Goal: Transaction & Acquisition: Book appointment/travel/reservation

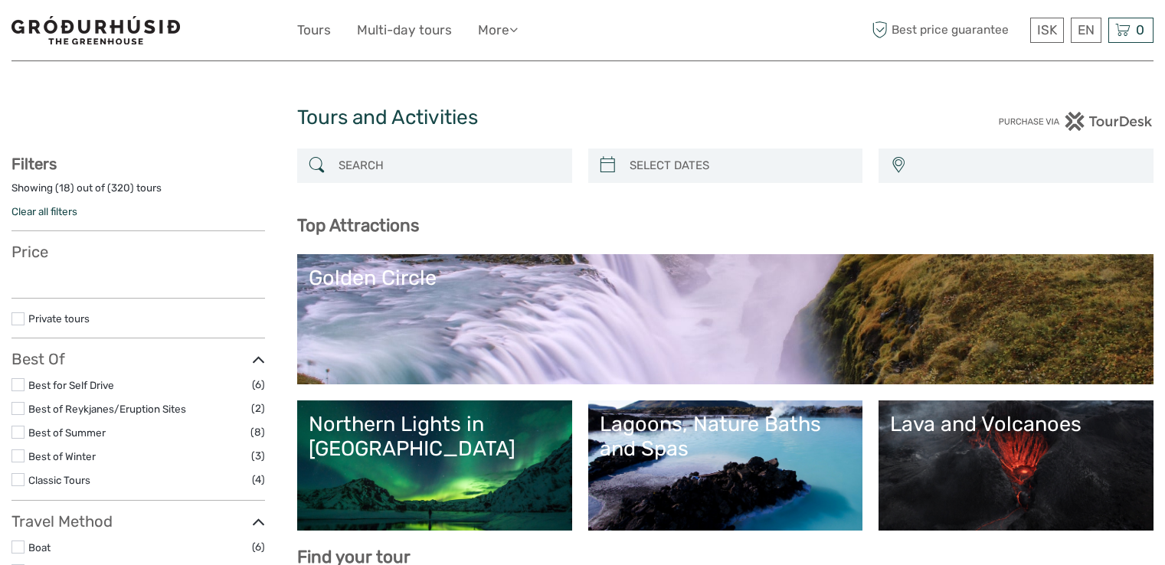
select select
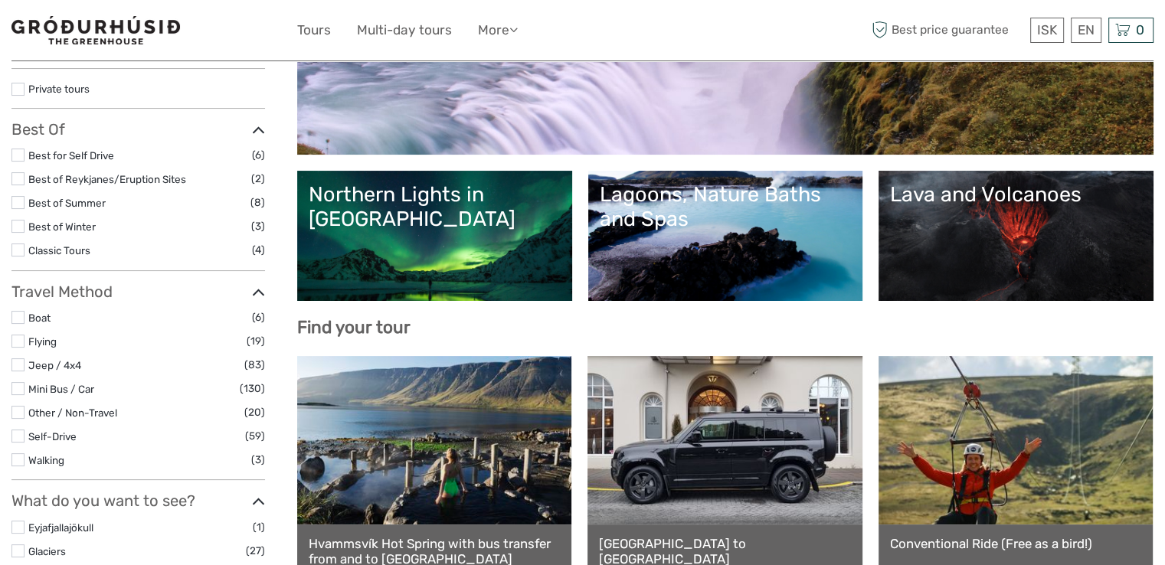
select select
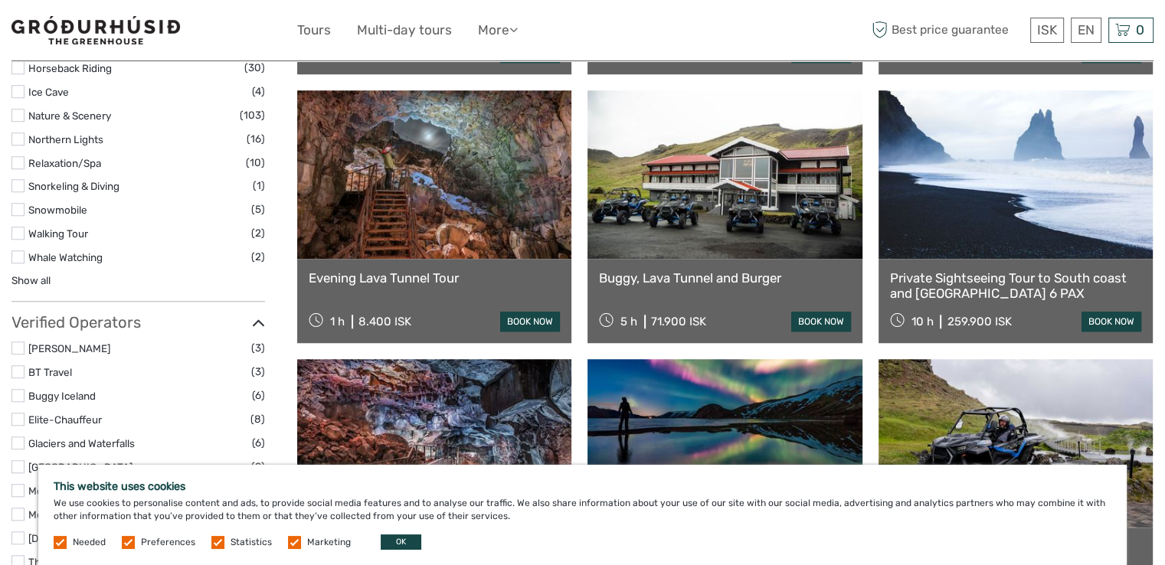
scroll to position [1149, 0]
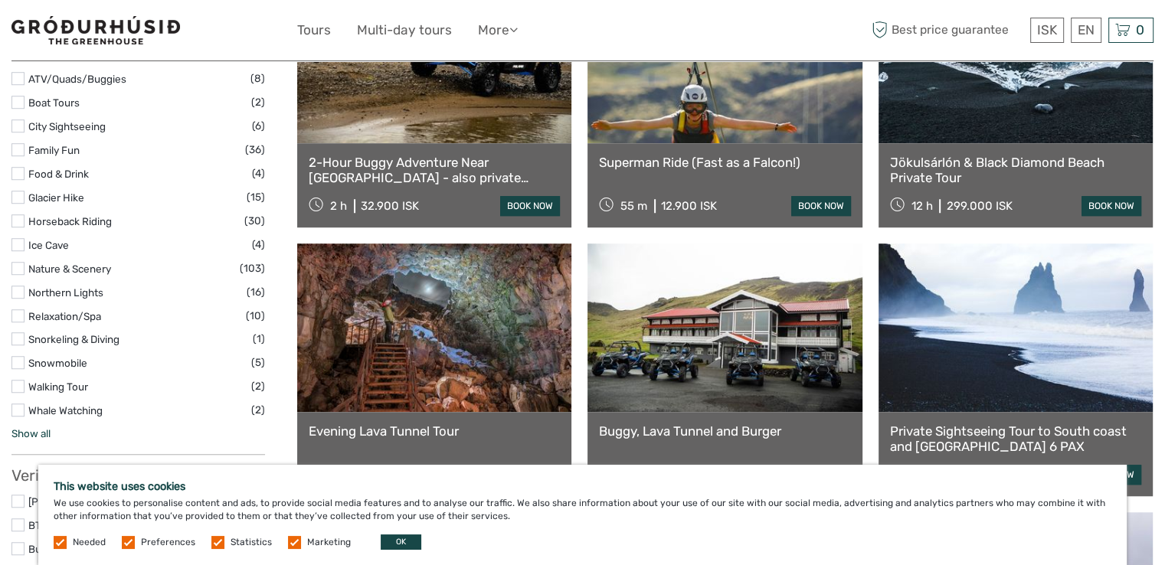
click at [46, 430] on link "Show all" at bounding box center [30, 433] width 39 height 12
click at [97, 216] on link "Horseback Riding" at bounding box center [69, 221] width 83 height 12
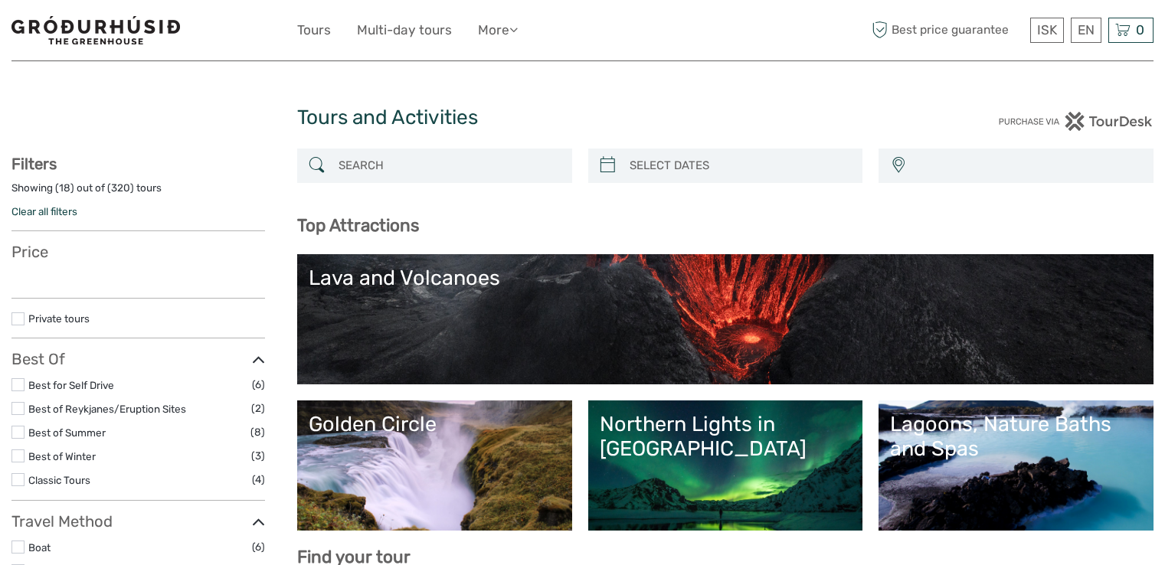
select select
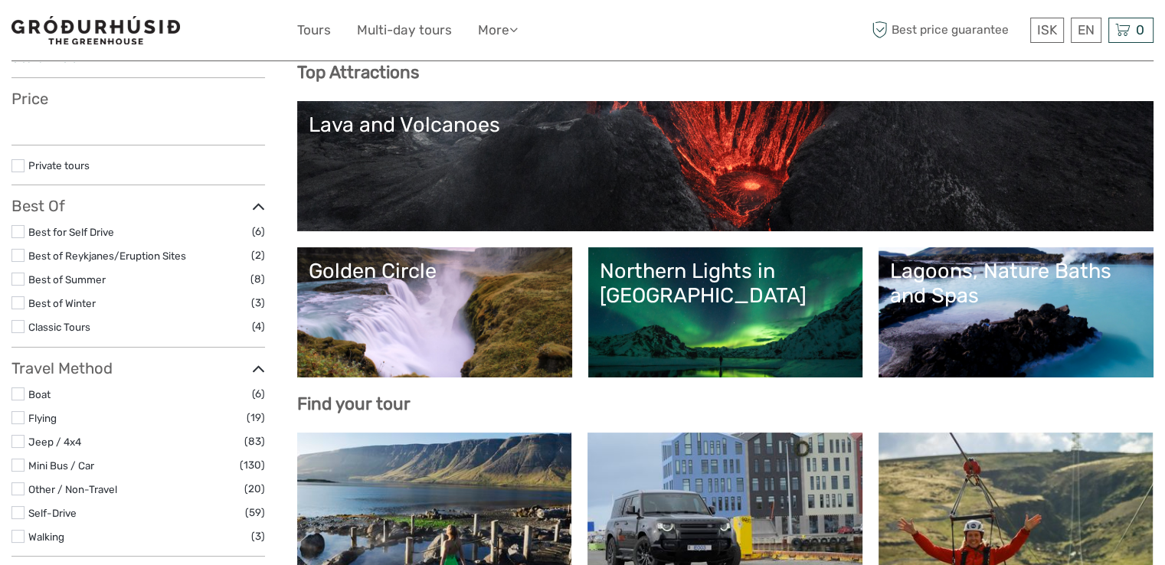
select select
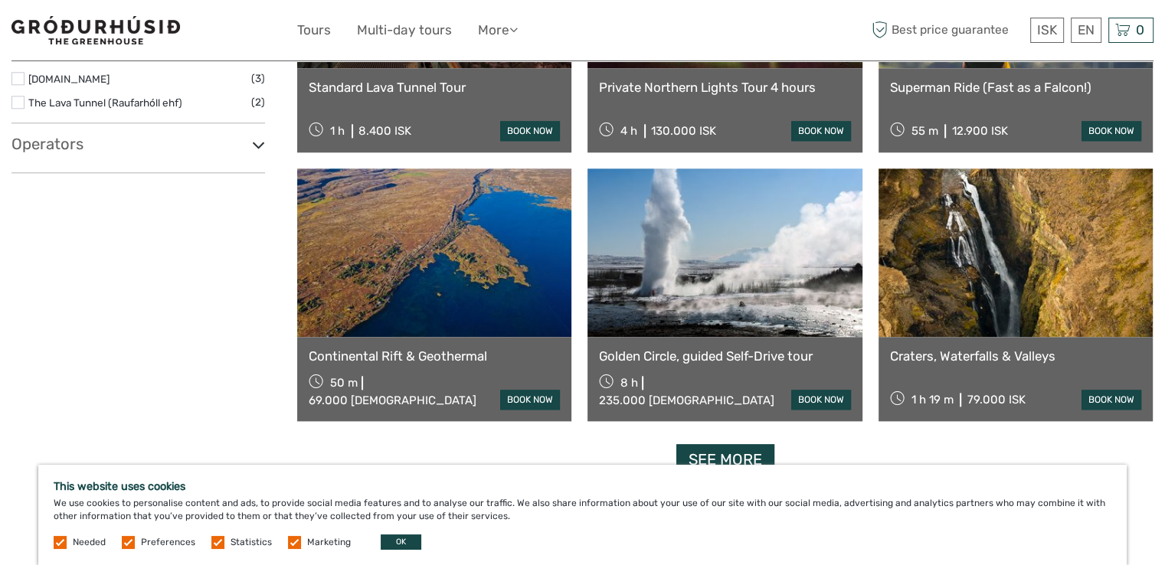
scroll to position [1838, 0]
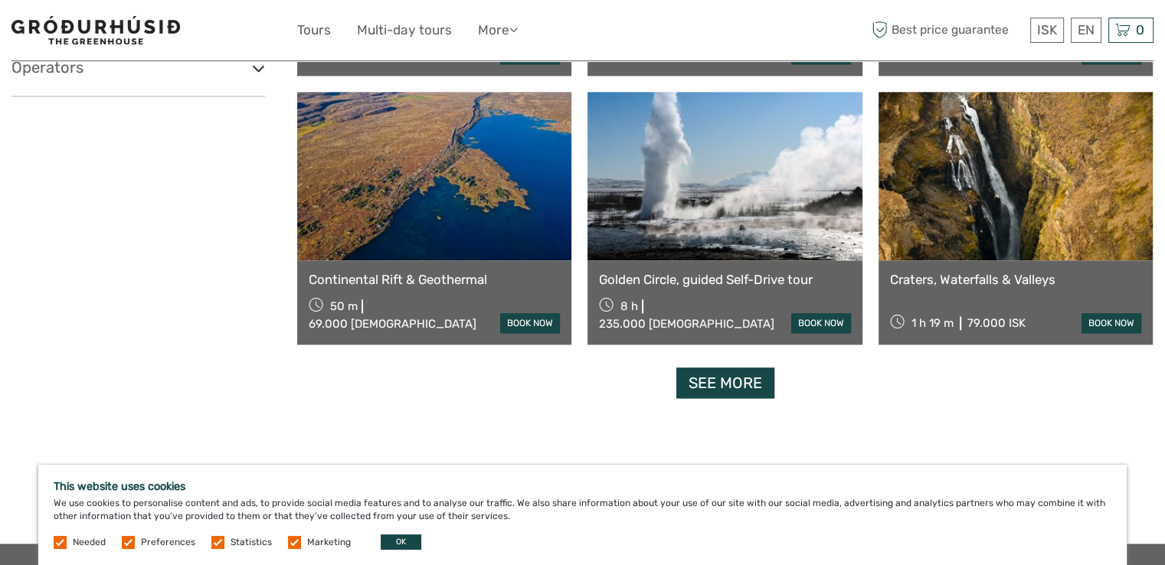
click at [759, 393] on link "See more" at bounding box center [725, 383] width 98 height 31
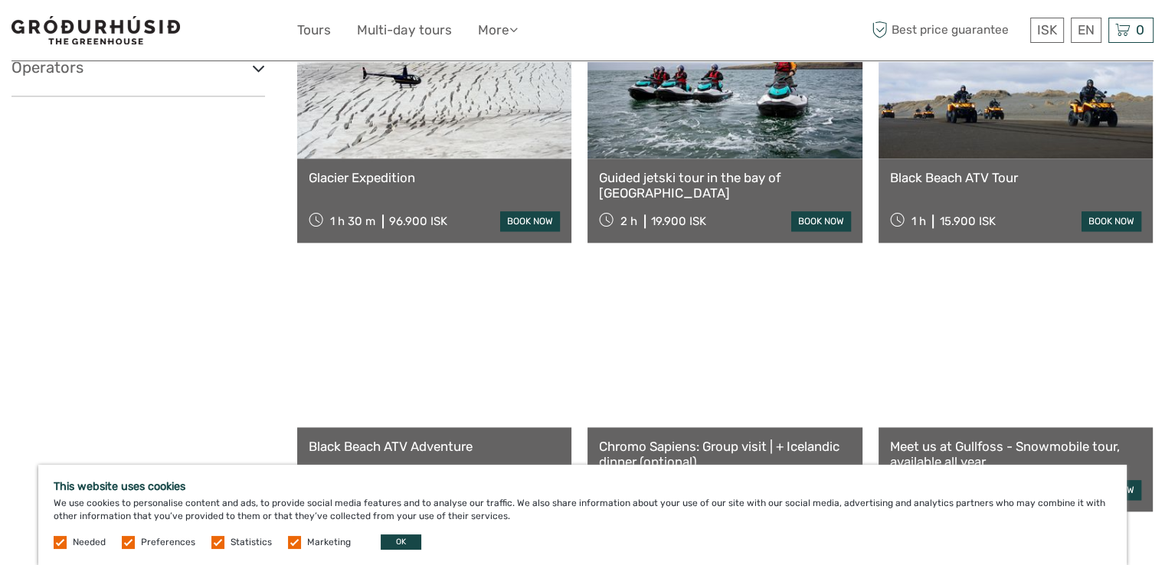
scroll to position [2451, 0]
